Goal: Check status: Check status

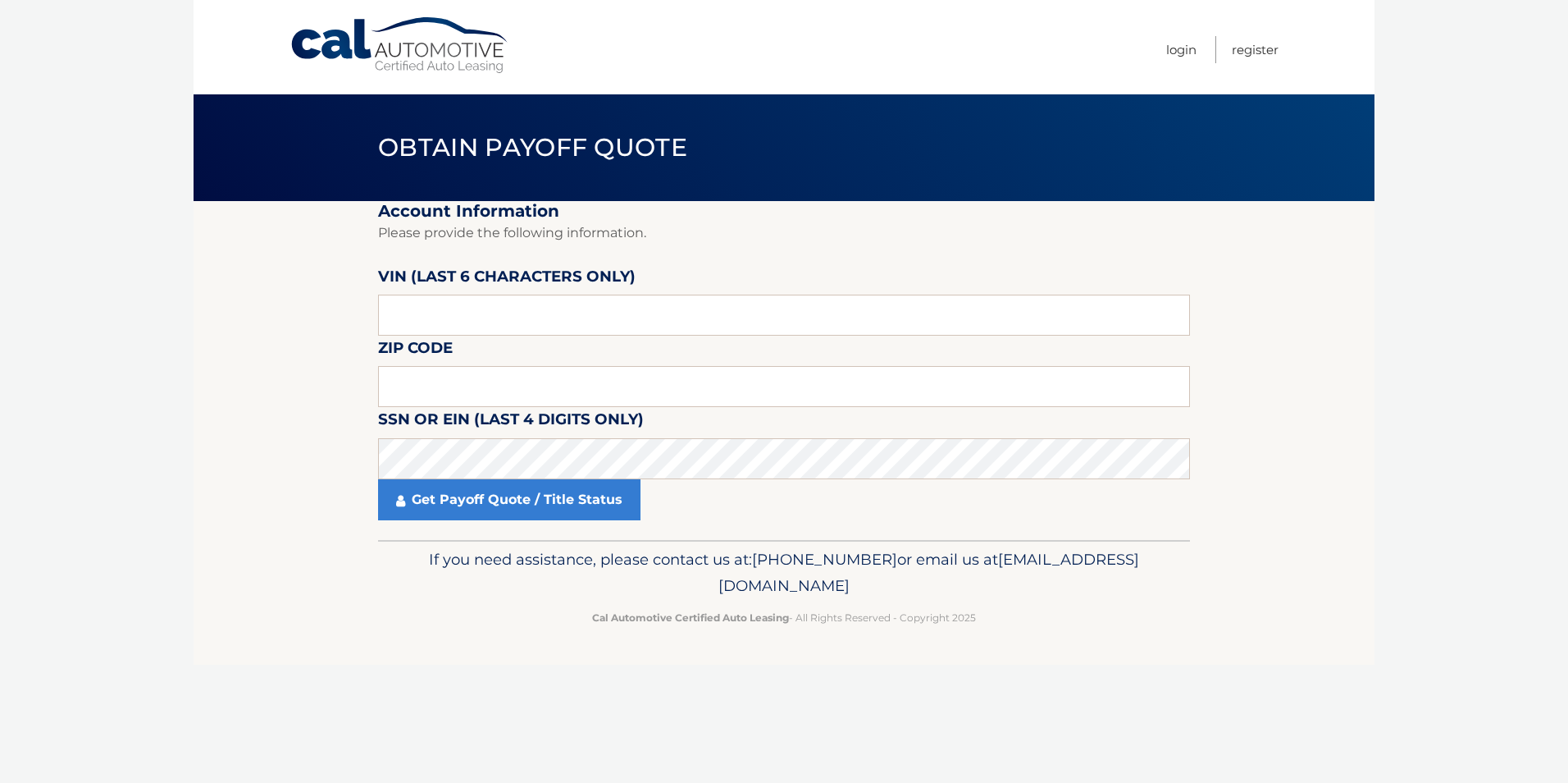
click at [252, 358] on section "Account Information Please provide the following information. VIN (last 6 chara…" at bounding box center [784, 370] width 1181 height 339
click at [127, 157] on body "Cal Automotive Menu Login Register Obtain Payoff Quote" at bounding box center [784, 392] width 1568 height 783
click at [528, 304] on input "text" at bounding box center [784, 315] width 812 height 41
click at [493, 320] on input "text" at bounding box center [784, 315] width 812 height 41
type input "221403"
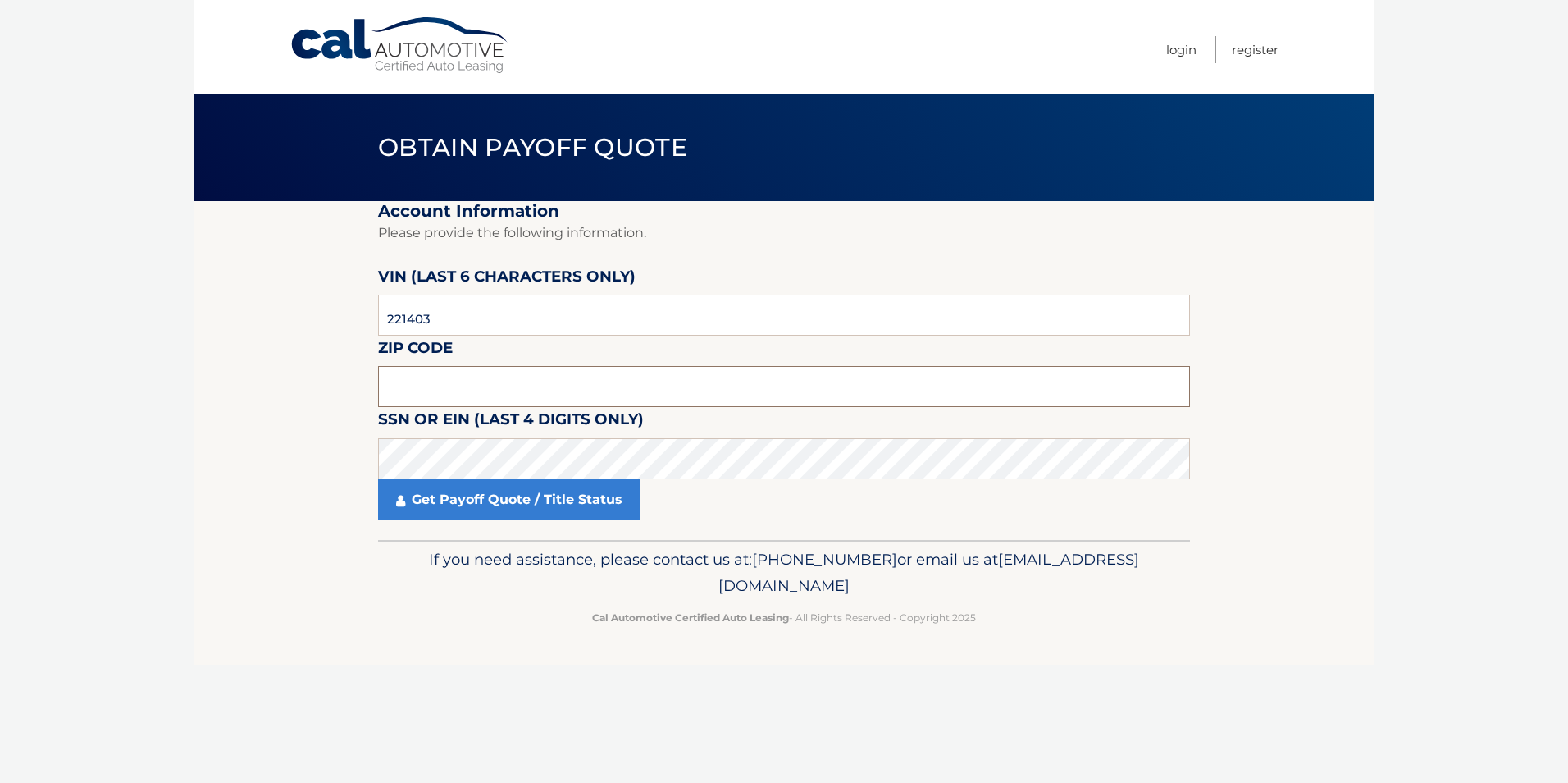
click at [465, 387] on input "text" at bounding box center [784, 387] width 812 height 41
click at [471, 386] on input "text" at bounding box center [784, 387] width 812 height 41
click at [658, 408] on fieldset "Account Information Please provide the following information. VIN (last 6 chara…" at bounding box center [784, 370] width 812 height 339
click at [666, 392] on input "text" at bounding box center [784, 387] width 812 height 41
type input "34117"
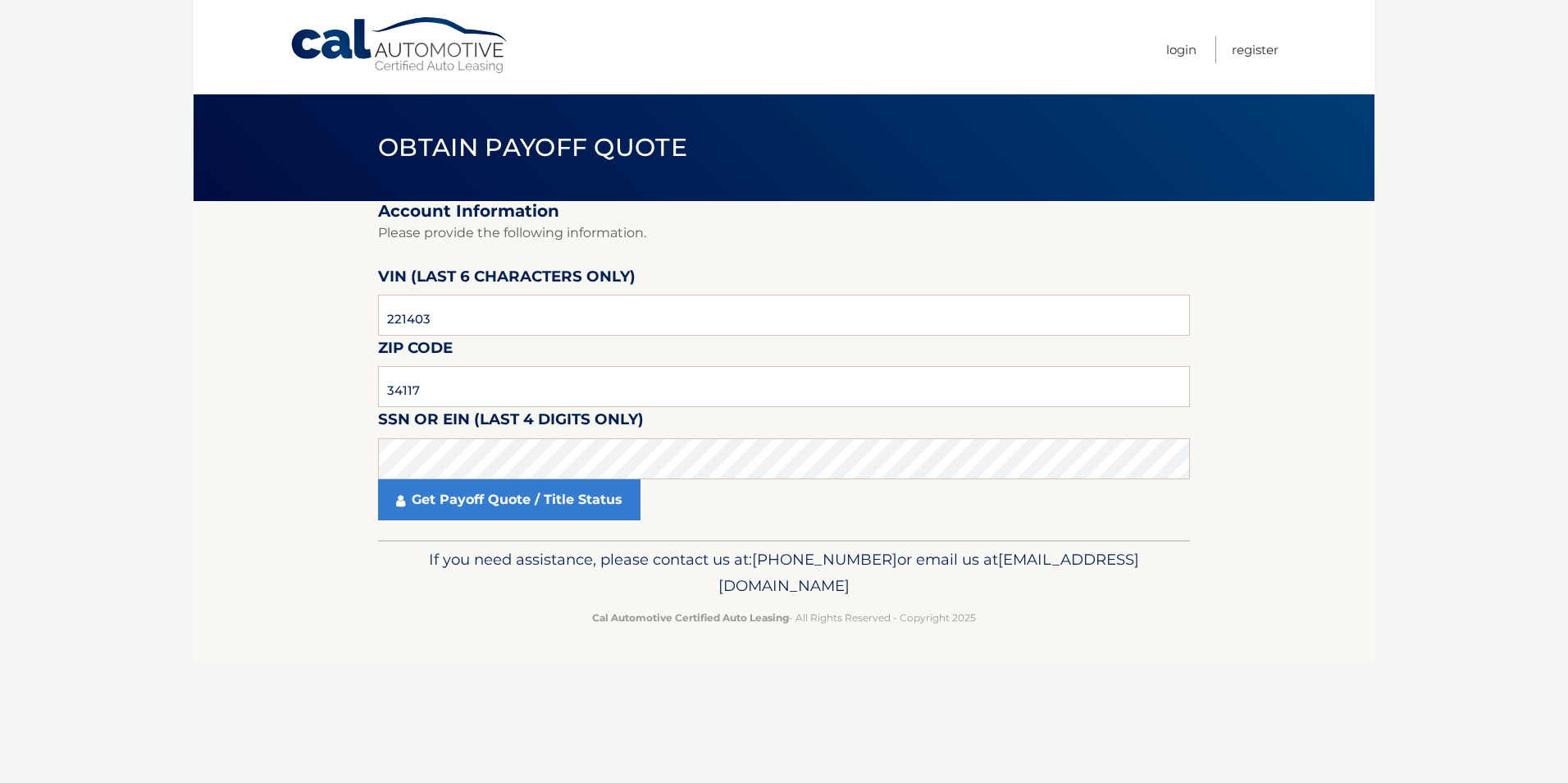
click at [672, 437] on fieldset "Account Information Please provide the following information. VIN (last 6 chara…" at bounding box center [784, 370] width 812 height 339
click button "For Originating Dealer" at bounding box center [0, 0] width 0 height 0
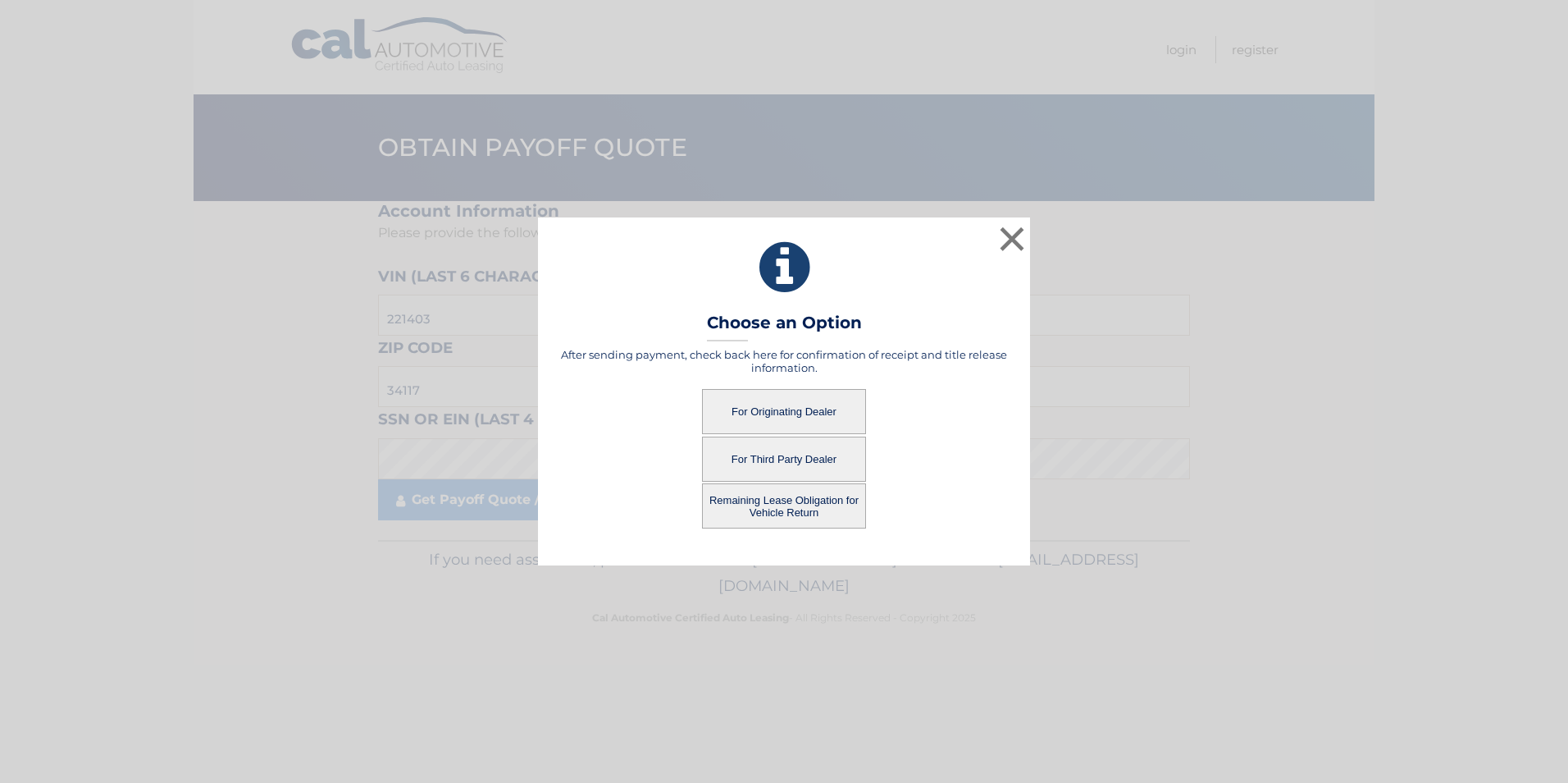
click at [797, 416] on button "For Originating Dealer" at bounding box center [784, 411] width 165 height 46
click at [812, 400] on button "For Originating Dealer" at bounding box center [784, 411] width 165 height 46
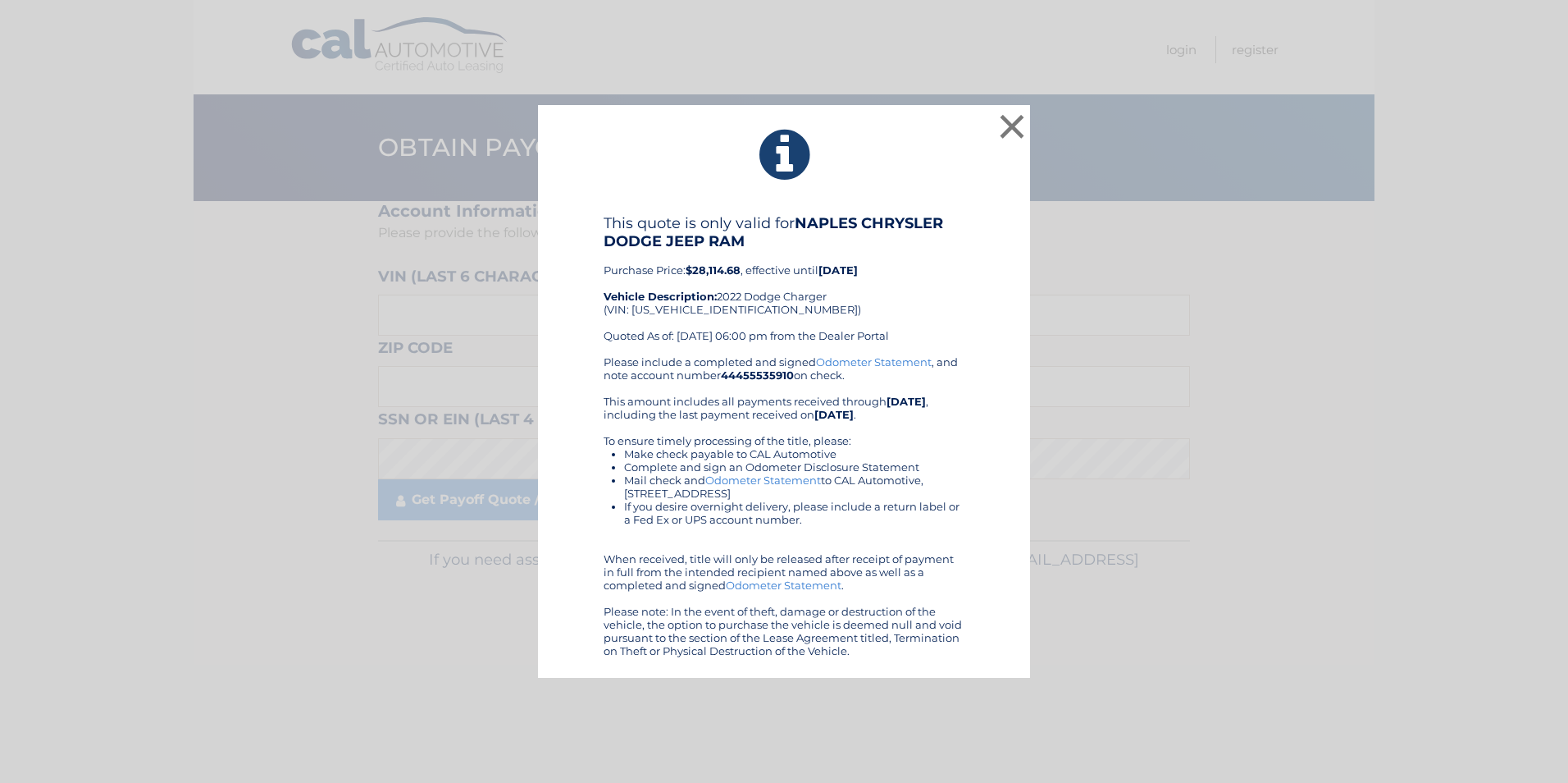
click at [602, 219] on div "This quote is only valid for NAPLES CHRYSLER DODGE JEEP RAM Purchase Price: $28…" at bounding box center [784, 435] width 451 height 444
click at [602, 220] on div "This quote is only valid for NAPLES CHRYSLER DODGE JEEP RAM Purchase Price: $28…" at bounding box center [784, 435] width 451 height 444
click at [1008, 121] on button "×" at bounding box center [1011, 126] width 33 height 33
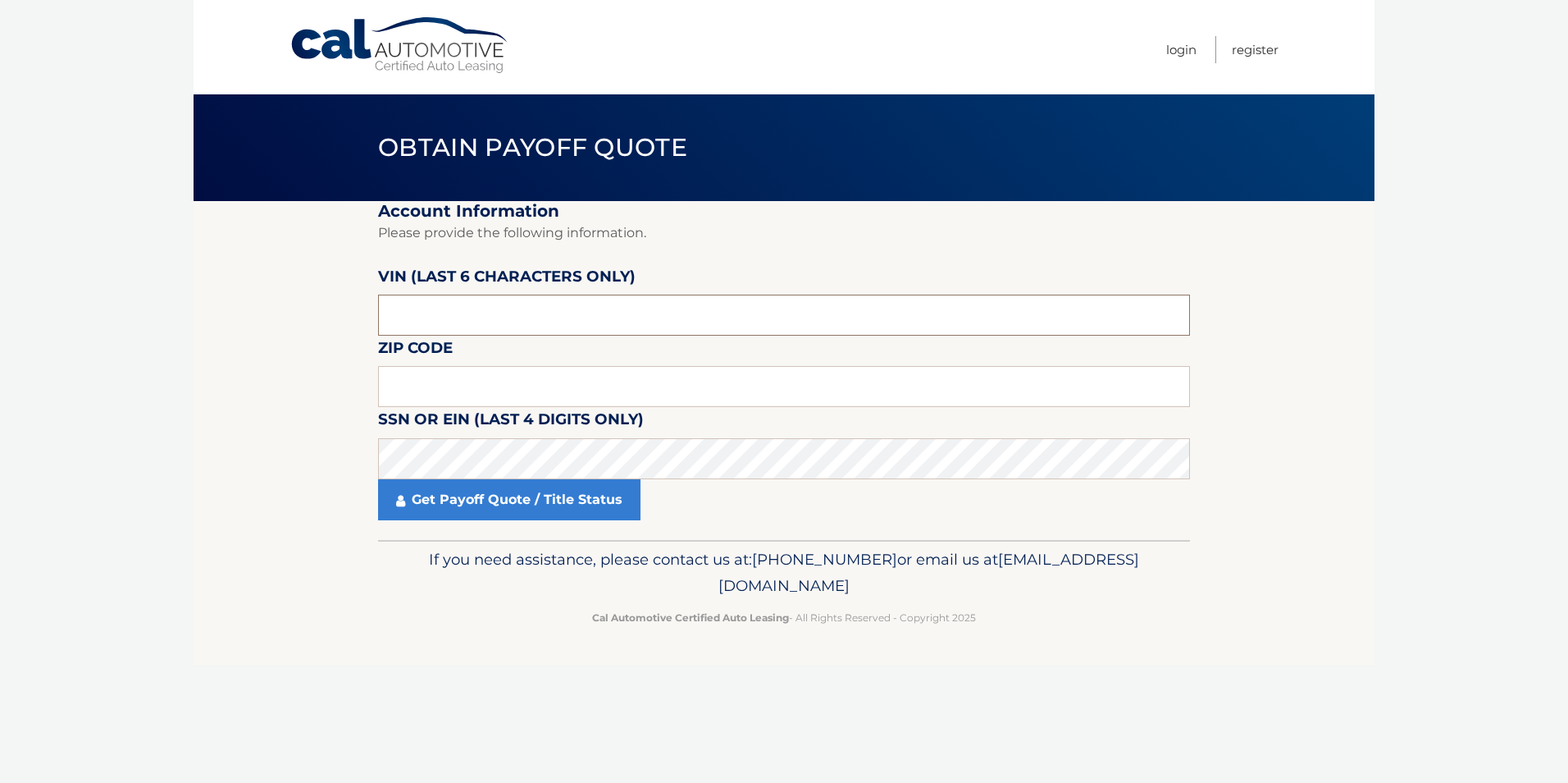
click at [514, 310] on input "text" at bounding box center [784, 315] width 812 height 41
type input "221403"
click at [436, 389] on input "text" at bounding box center [784, 387] width 812 height 41
click at [617, 381] on input "text" at bounding box center [784, 387] width 812 height 41
type input "34117"
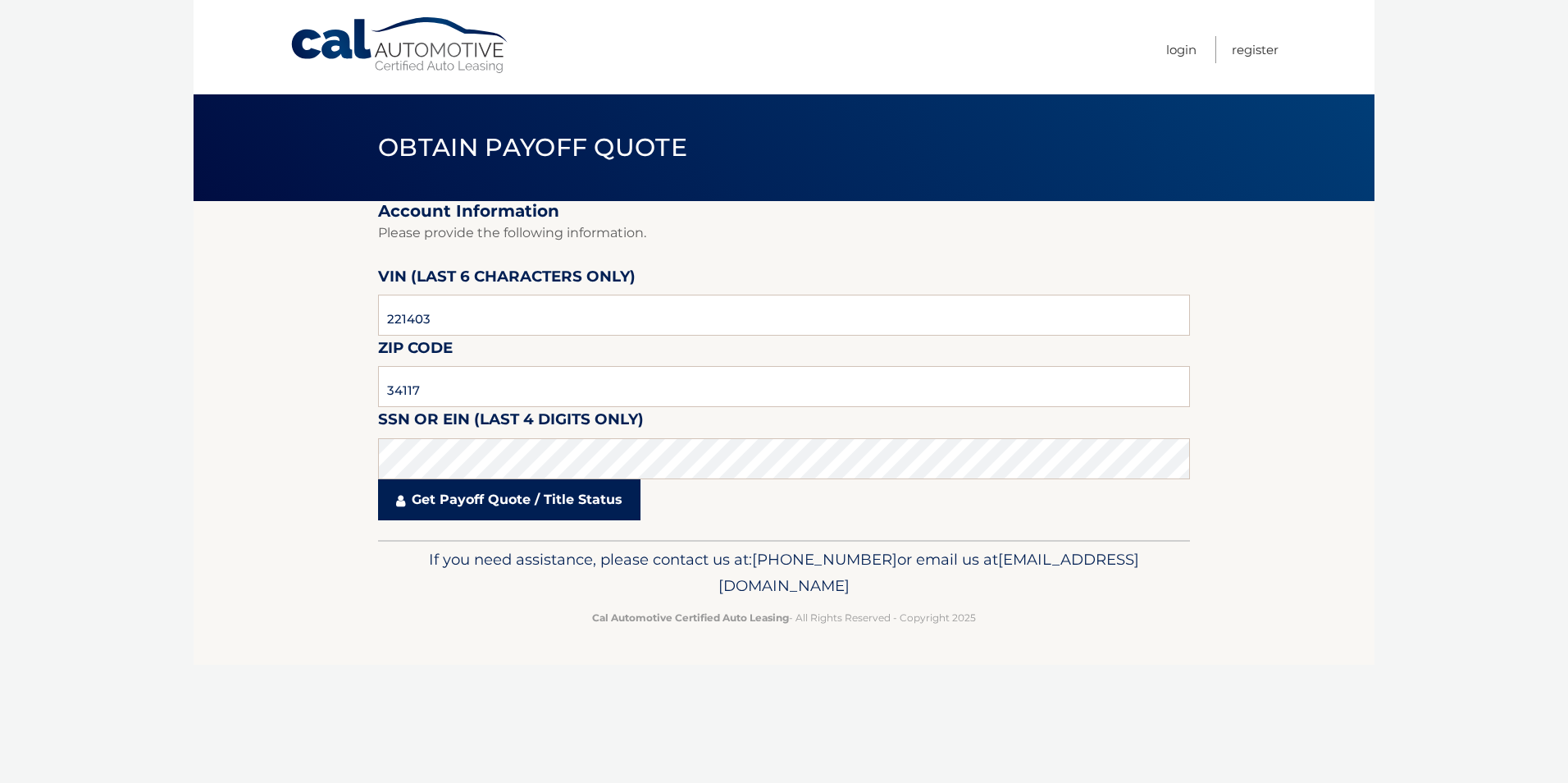
click at [540, 482] on link "Get Payoff Quote / Title Status" at bounding box center [509, 499] width 262 height 41
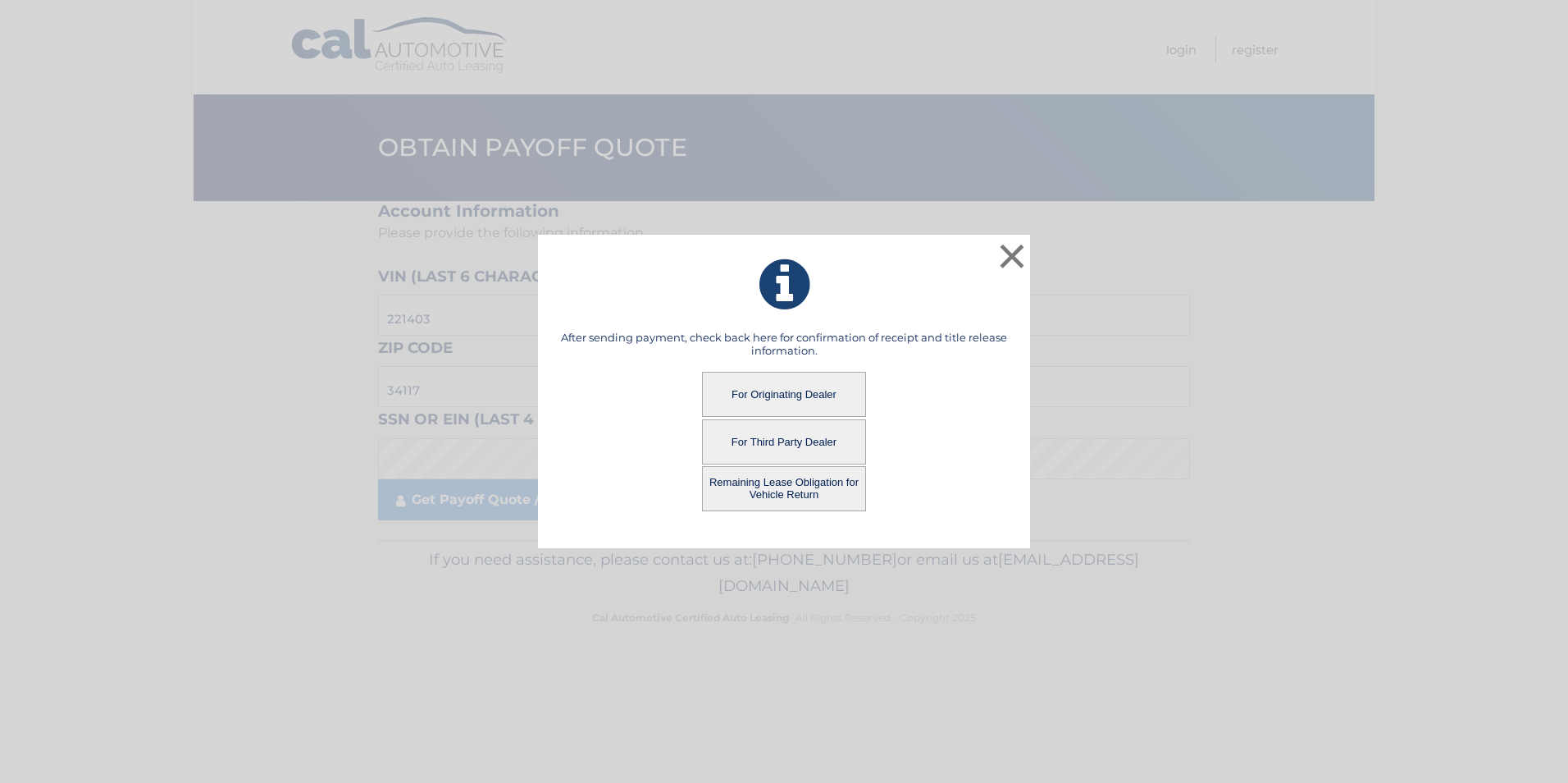
click at [773, 443] on button "For Third Party Dealer" at bounding box center [784, 442] width 165 height 46
click at [794, 438] on button "For Third Party Dealer" at bounding box center [784, 442] width 165 height 46
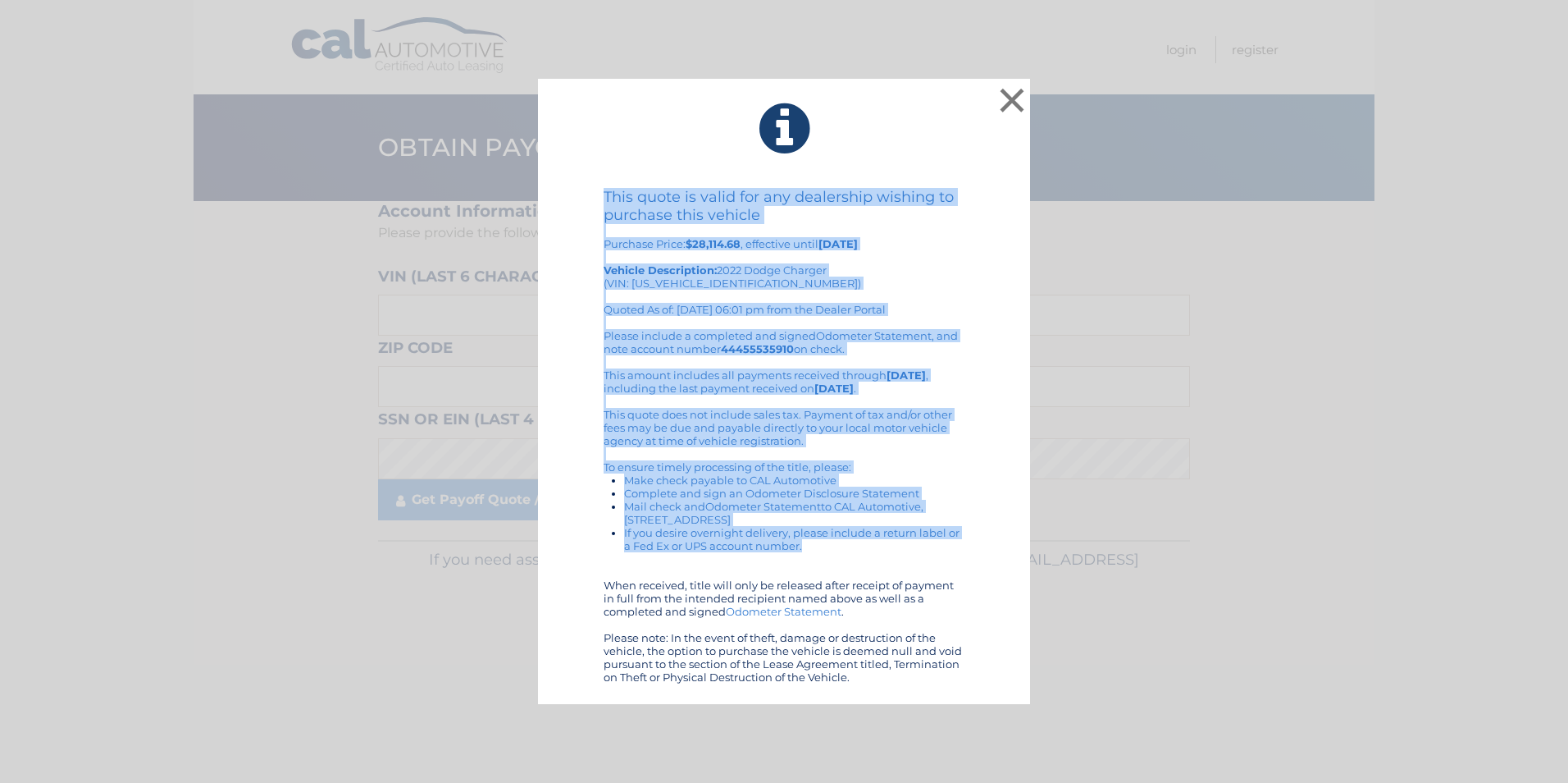
drag, startPoint x: 606, startPoint y: 195, endPoint x: 1024, endPoint y: 557, distance: 553.0
click at [1024, 557] on div "× This quote is valid for any dealership wishing to purchase this vehicle Purch…" at bounding box center [784, 392] width 493 height 626
drag, startPoint x: 1024, startPoint y: 557, endPoint x: 690, endPoint y: 507, distance: 337.7
click at [1007, 97] on button "×" at bounding box center [1011, 100] width 33 height 33
